Goal: Navigation & Orientation: Find specific page/section

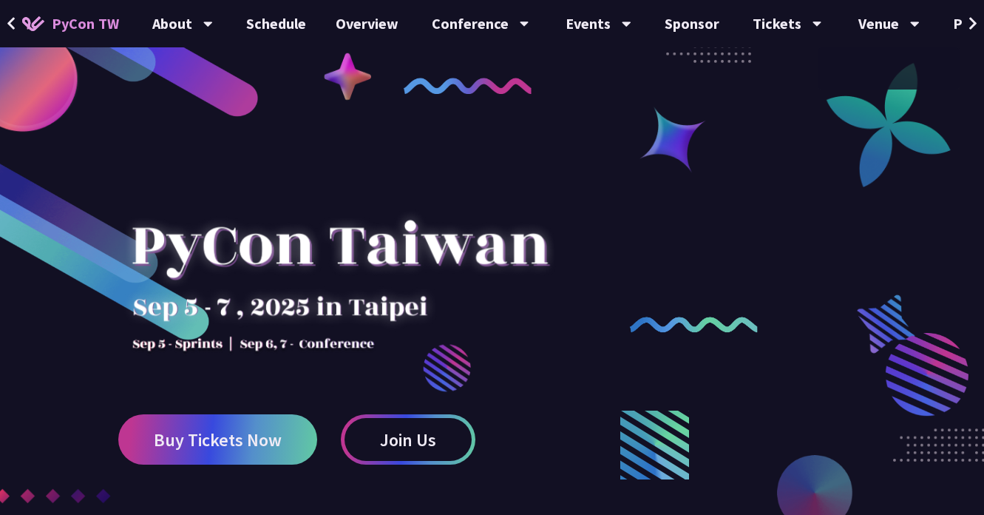
click at [981, 32] on button at bounding box center [973, 23] width 22 height 47
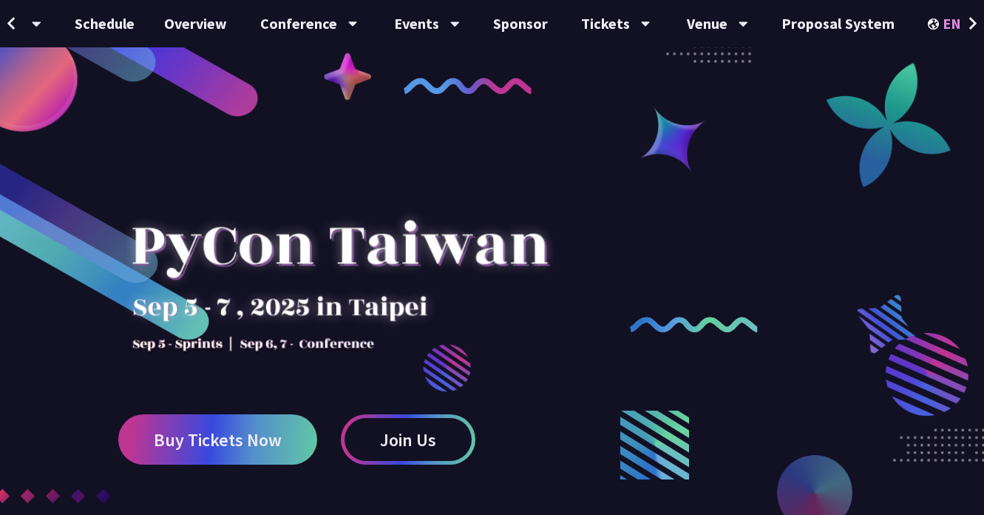
scroll to position [0, 172]
click at [940, 27] on div "EN" at bounding box center [954, 23] width 54 height 47
click at [940, 106] on div "中文" at bounding box center [954, 110] width 89 height 35
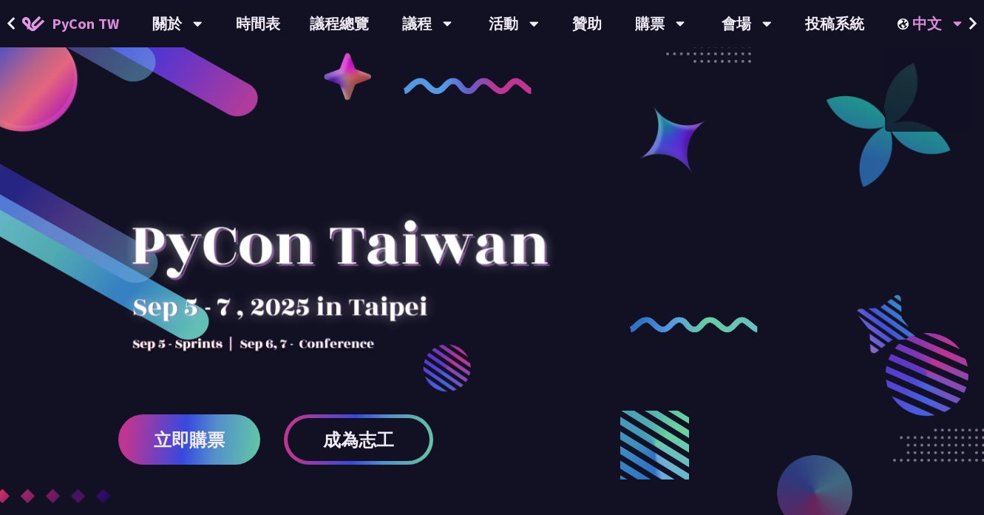
scroll to position [0, 0]
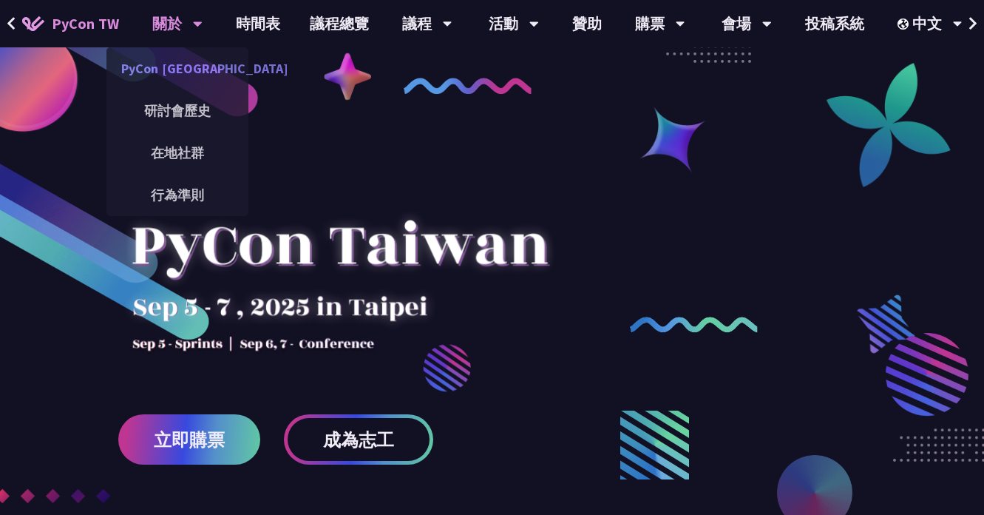
click at [166, 67] on link "PyCon [GEOGRAPHIC_DATA]" at bounding box center [177, 68] width 142 height 35
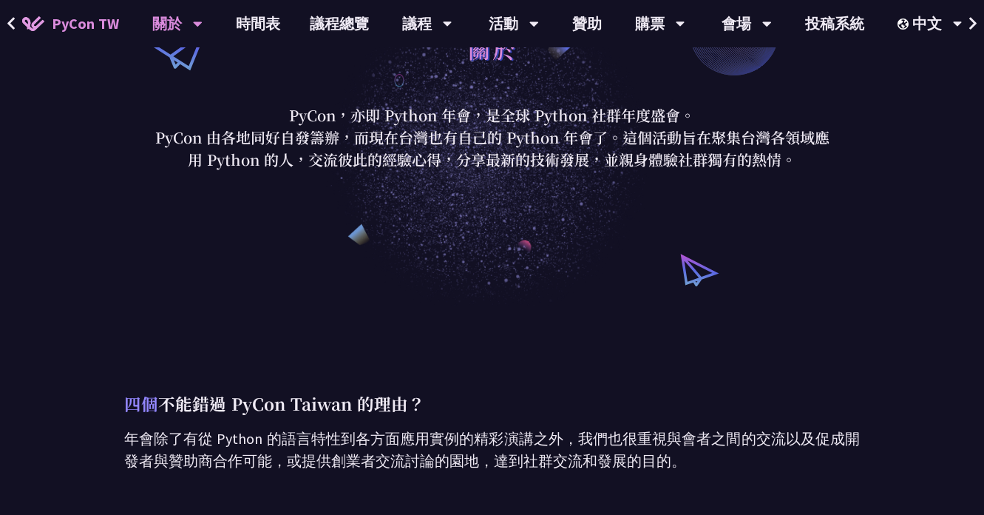
scroll to position [110, 0]
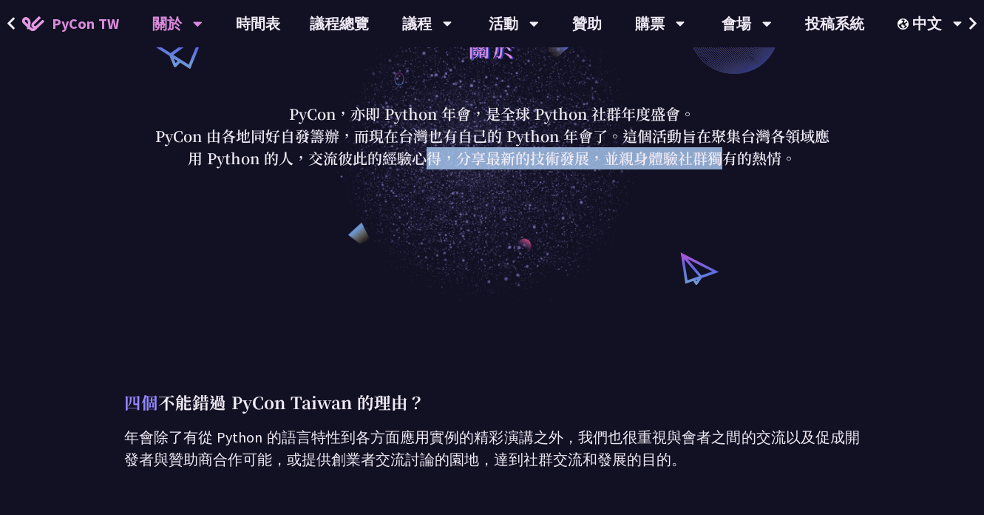
drag, startPoint x: 311, startPoint y: 169, endPoint x: 526, endPoint y: 169, distance: 214.5
click at [526, 169] on p "PyCon 由各地同好自發籌辦，而現在台灣也有自己的 Python 年會了。這個活動旨在聚集台灣各領域應用 Python 的人，交流彼此的經驗心得，分享最新的…" at bounding box center [493, 147] width 688 height 44
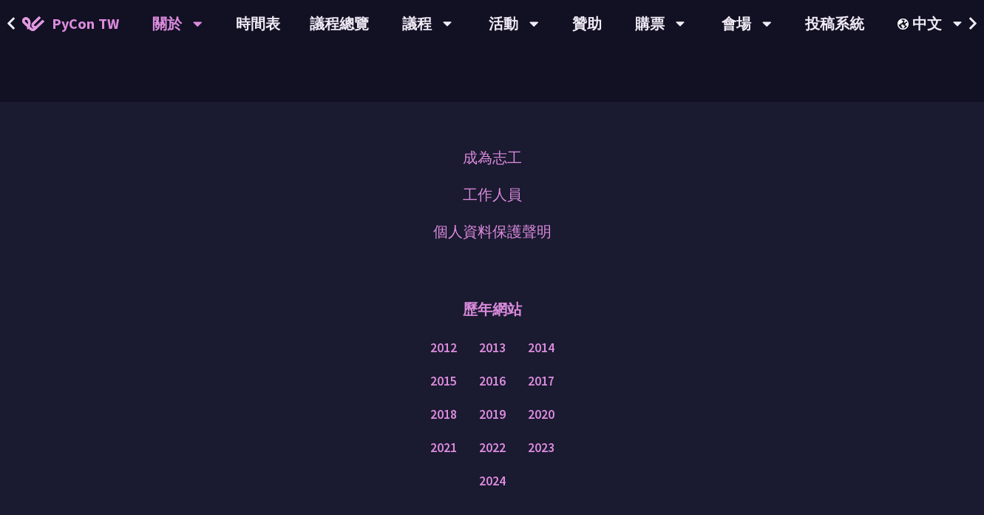
scroll to position [1203, 0]
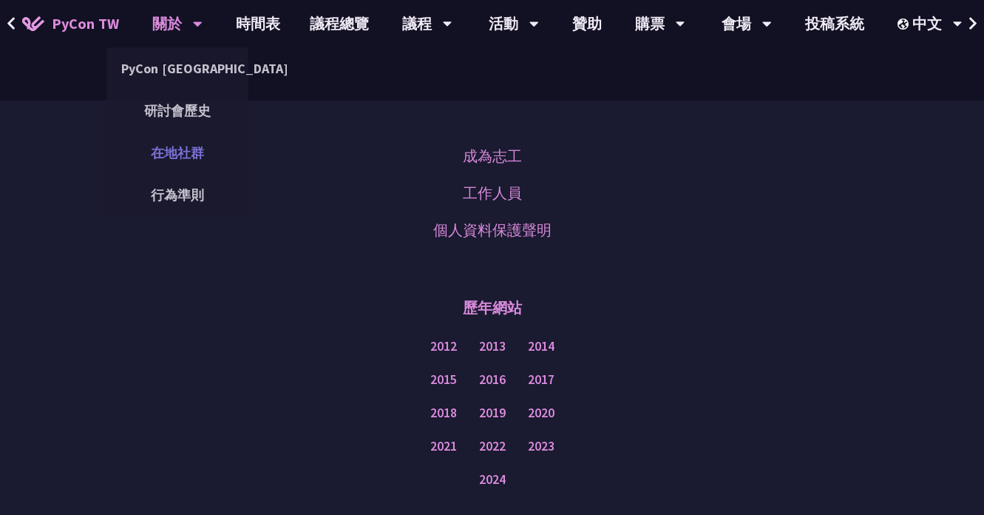
click at [180, 143] on link "在地社群" at bounding box center [177, 152] width 142 height 35
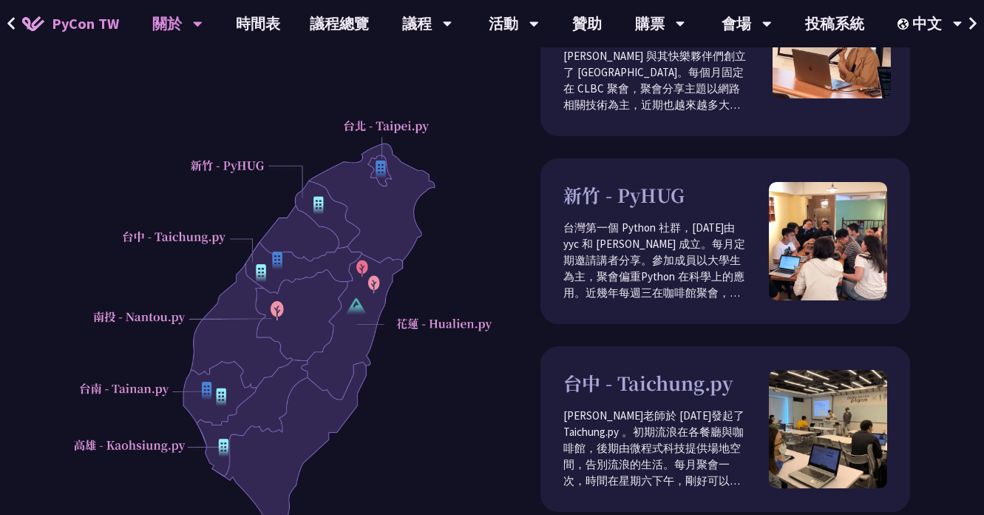
scroll to position [194, 0]
